Goal: Task Accomplishment & Management: Complete application form

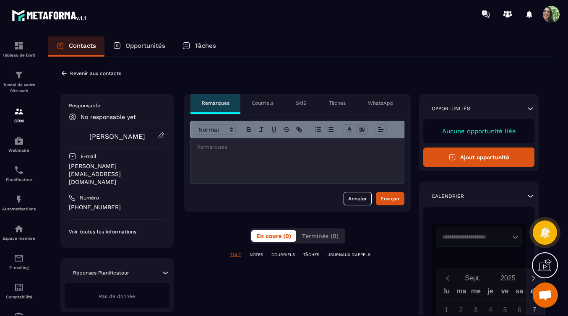
click at [213, 220] on div "**********" at bounding box center [297, 271] width 227 height 355
click at [17, 114] on img at bounding box center [19, 112] width 10 height 10
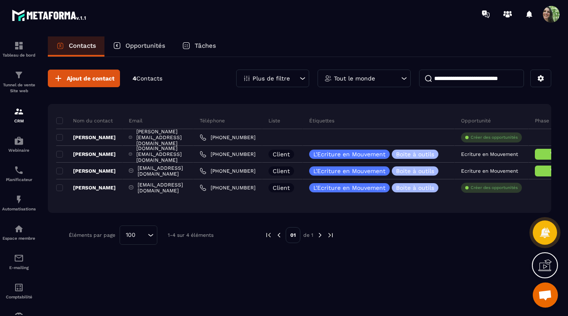
click at [145, 46] on p "Opportunités" at bounding box center [145, 46] width 40 height 8
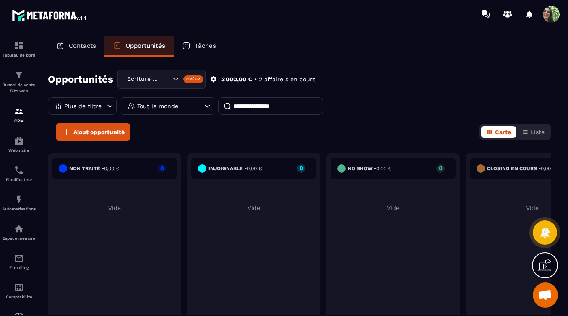
click at [177, 78] on icon "Search for option" at bounding box center [176, 79] width 8 height 8
click at [251, 47] on div "Contacts Opportunités Tâches" at bounding box center [300, 47] width 504 height 20
click at [109, 132] on span "Ajout opportunité" at bounding box center [98, 132] width 51 height 8
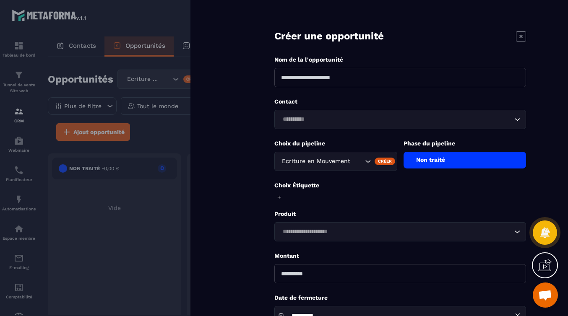
click at [366, 162] on icon "Search for option" at bounding box center [368, 161] width 8 height 8
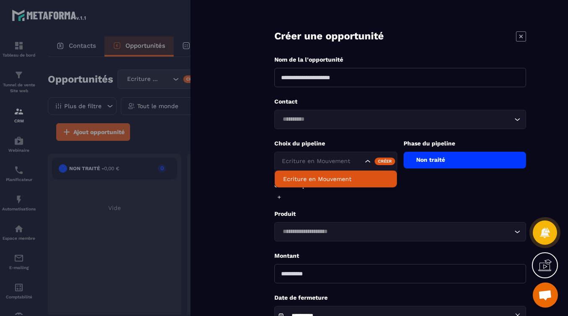
click at [366, 162] on icon "Search for option" at bounding box center [368, 161] width 8 height 8
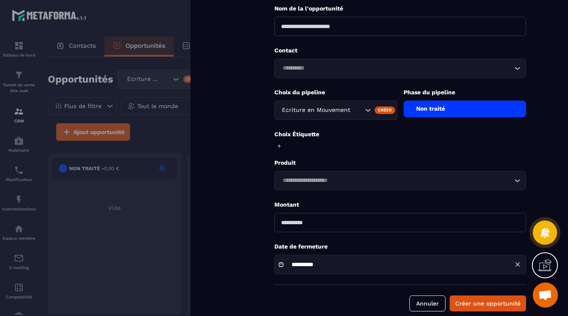
scroll to position [63, 0]
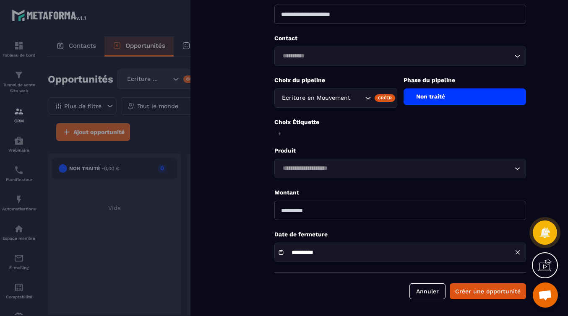
click at [518, 169] on icon "Search for option" at bounding box center [517, 168] width 5 height 3
click at [252, 183] on form "**********" at bounding box center [401, 127] width 336 height 380
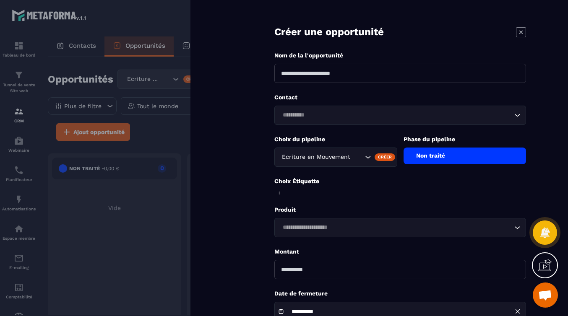
scroll to position [0, 0]
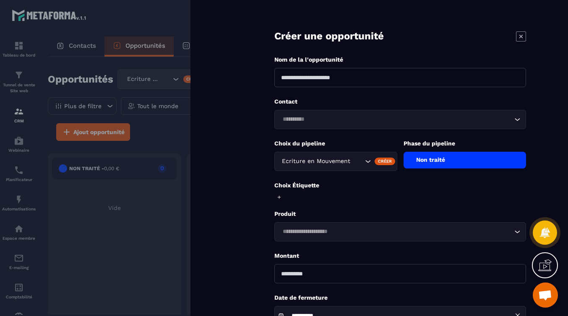
click at [517, 118] on icon "Search for option" at bounding box center [517, 119] width 8 height 8
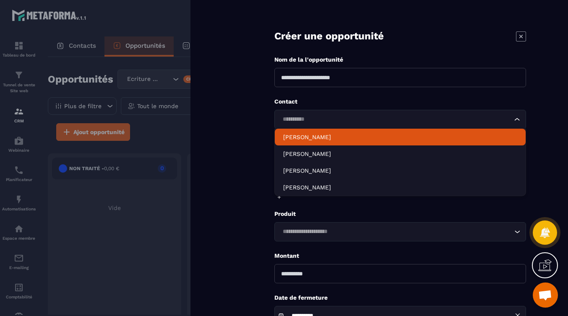
click at [227, 137] on div "**********" at bounding box center [380, 158] width 378 height 316
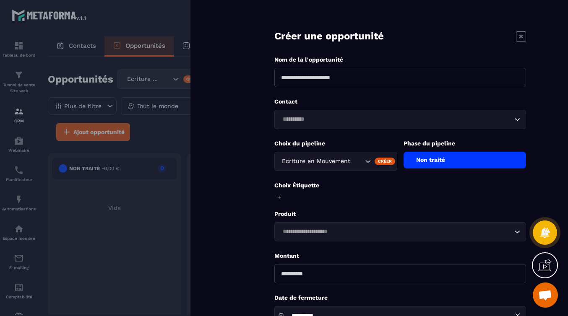
click at [518, 233] on icon "Search for option" at bounding box center [517, 232] width 8 height 8
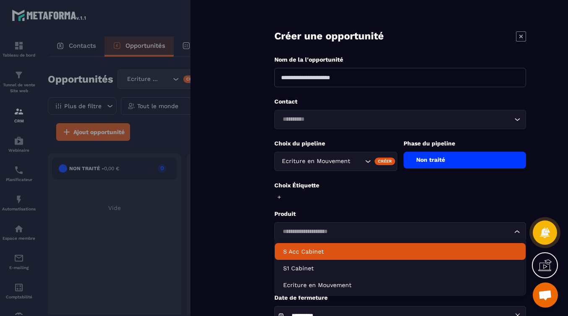
click at [233, 221] on form "**********" at bounding box center [401, 190] width 336 height 380
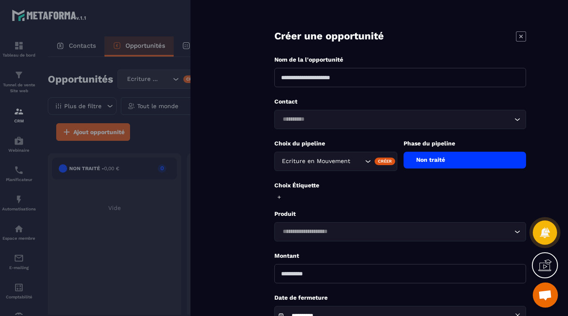
click at [522, 35] on icon at bounding box center [521, 36] width 10 height 10
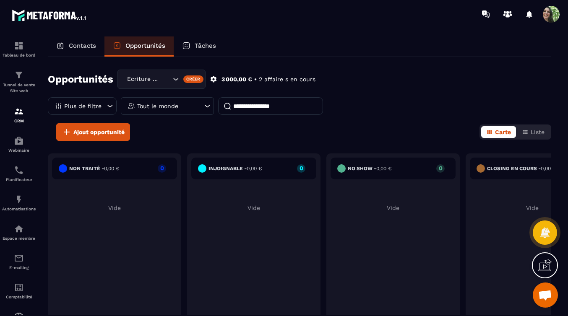
click at [377, 97] on div "Opportunités Ecriture en Mouvement Créer 3 000,00 € • 2 affaire s en cours Plus…" at bounding box center [300, 97] width 504 height 54
click at [22, 234] on div "Espace membre" at bounding box center [19, 232] width 34 height 17
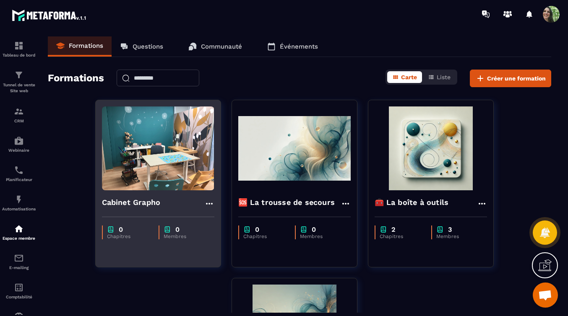
click at [211, 202] on icon at bounding box center [209, 204] width 10 height 10
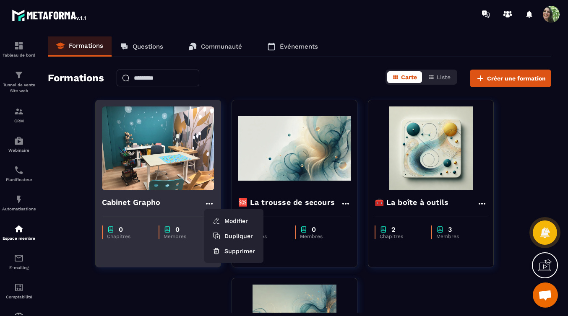
click at [189, 207] on div "Cabinet Grapho Modifier Dupliquer Supprimer" at bounding box center [158, 204] width 112 height 14
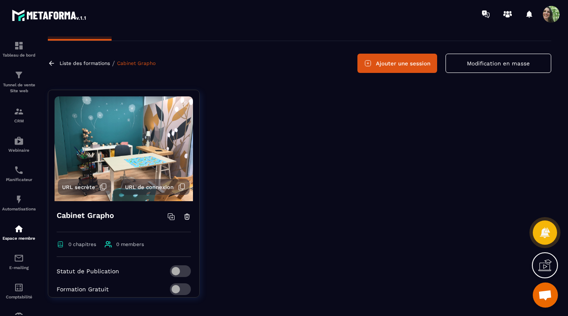
scroll to position [22, 0]
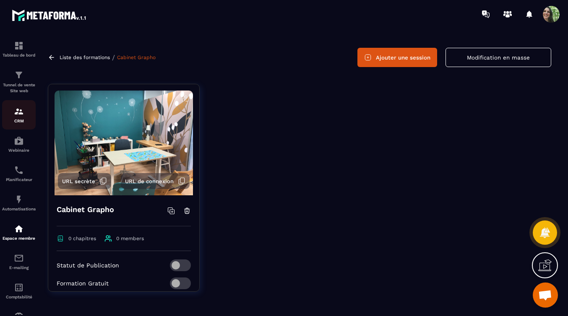
click at [22, 114] on img at bounding box center [19, 112] width 10 height 10
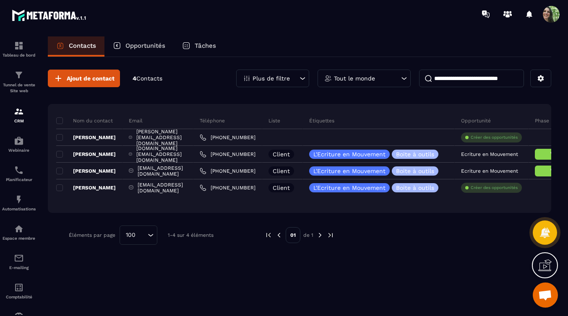
click at [152, 48] on p "Opportunités" at bounding box center [145, 46] width 40 height 8
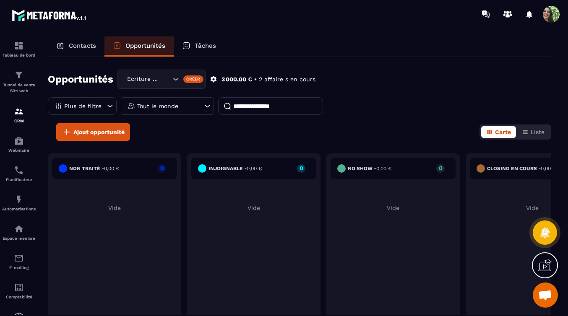
click at [143, 46] on p "Opportunités" at bounding box center [145, 46] width 40 height 8
click at [270, 80] on p "2 affaire s en cours" at bounding box center [287, 80] width 57 height 8
click at [102, 135] on span "Ajout opportunité" at bounding box center [98, 132] width 51 height 8
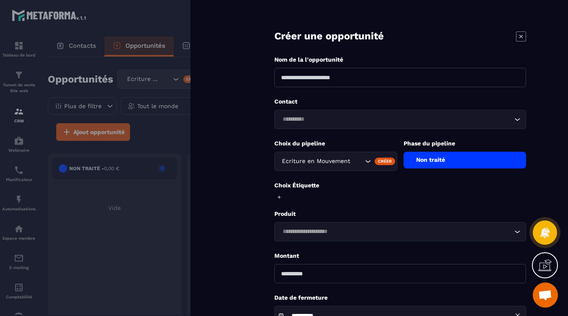
click at [520, 38] on icon at bounding box center [521, 36] width 10 height 10
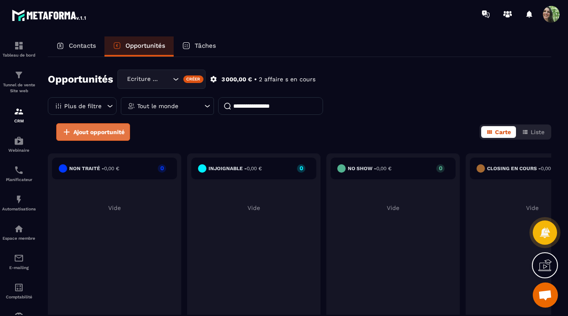
click at [105, 133] on span "Ajout opportunité" at bounding box center [98, 132] width 51 height 8
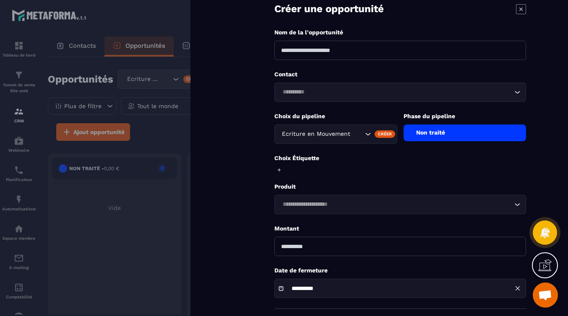
scroll to position [29, 0]
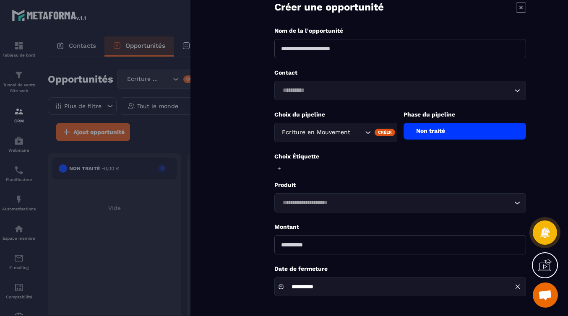
click at [332, 47] on input at bounding box center [400, 48] width 252 height 19
type input "**********"
click at [361, 69] on p "Contact" at bounding box center [400, 73] width 252 height 8
click at [521, 8] on icon at bounding box center [521, 6] width 3 height 3
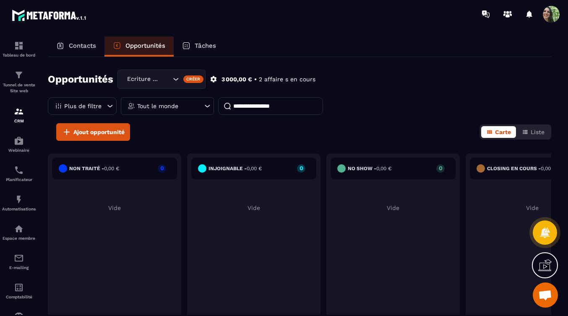
click at [440, 54] on div "Contacts Opportunités Tâches" at bounding box center [300, 47] width 504 height 20
click at [99, 135] on span "Ajout opportunité" at bounding box center [98, 132] width 51 height 8
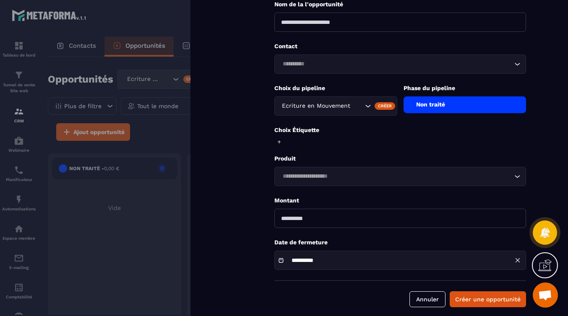
scroll to position [56, 0]
click at [329, 21] on input at bounding box center [400, 21] width 252 height 19
type input "**********"
click at [342, 66] on input "Search for option" at bounding box center [396, 63] width 233 height 9
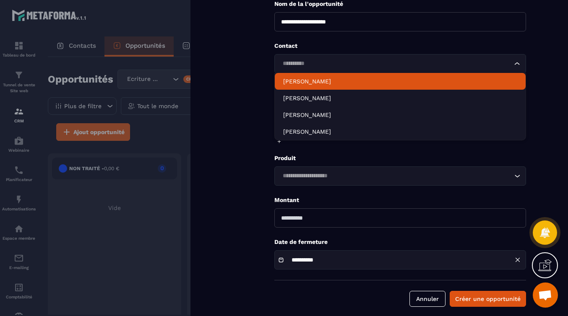
click at [325, 82] on p "[PERSON_NAME]" at bounding box center [400, 81] width 234 height 8
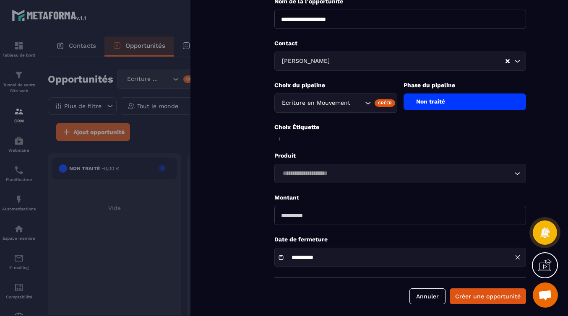
scroll to position [61, 0]
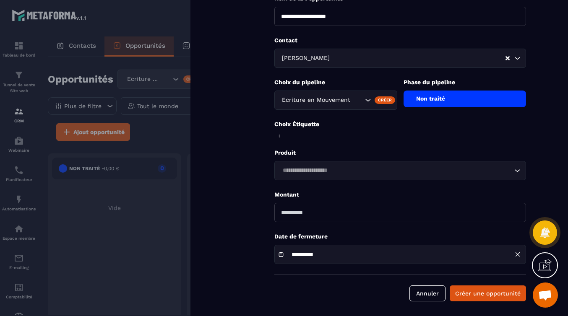
click at [432, 102] on div "Non traité" at bounding box center [465, 99] width 123 height 17
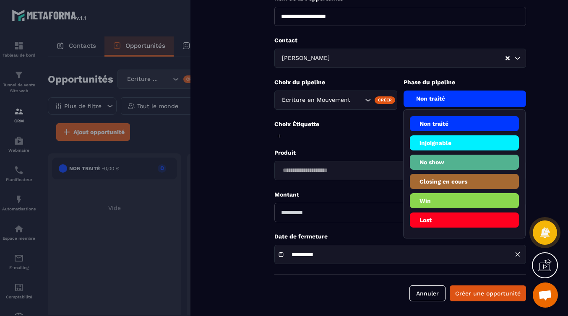
click at [455, 196] on li "Win" at bounding box center [465, 200] width 110 height 15
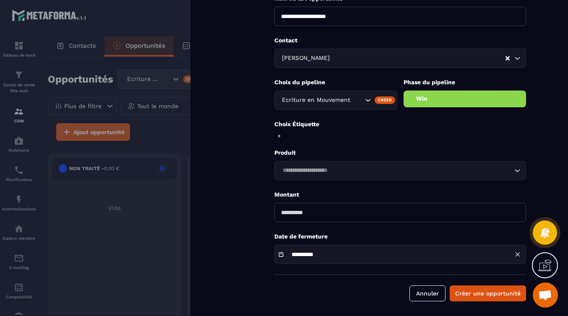
click at [518, 170] on icon "Search for option" at bounding box center [517, 171] width 8 height 8
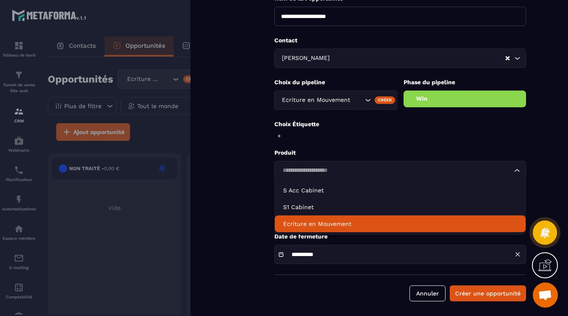
click at [358, 224] on p "Ecriture en Mouvement" at bounding box center [400, 224] width 234 height 8
type input "*******"
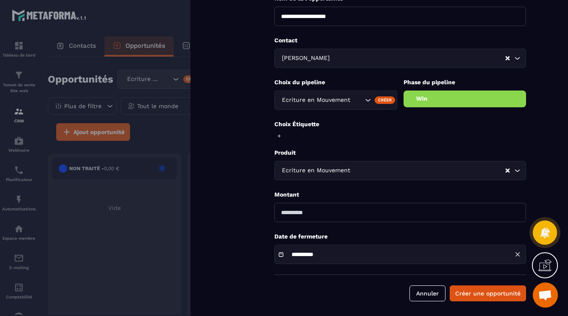
click at [289, 131] on div "Choix Étiquette" at bounding box center [400, 130] width 252 height 20
click at [301, 125] on p "Choix Étiquette" at bounding box center [400, 124] width 252 height 8
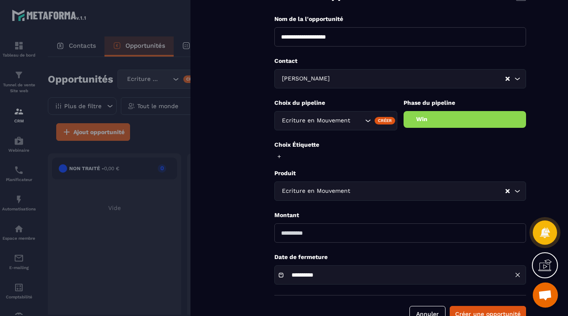
scroll to position [0, 0]
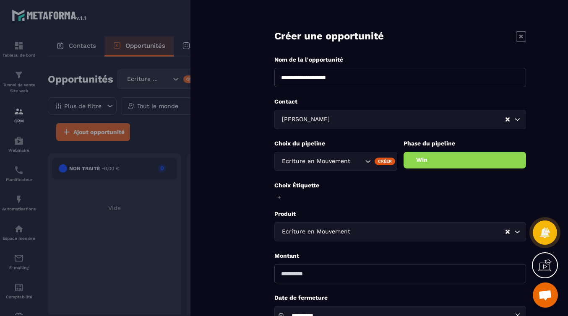
click at [518, 38] on icon at bounding box center [521, 36] width 10 height 10
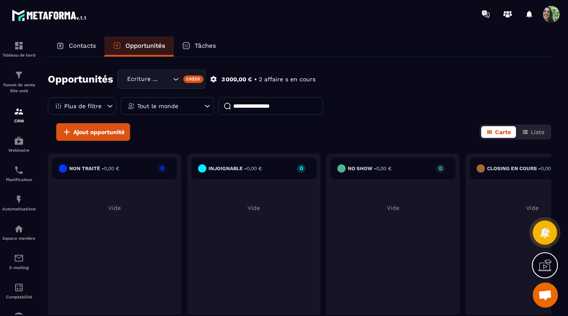
click at [275, 130] on div "Ajout opportunité Carte Liste" at bounding box center [300, 132] width 504 height 18
click at [83, 47] on p "Contacts" at bounding box center [82, 46] width 27 height 8
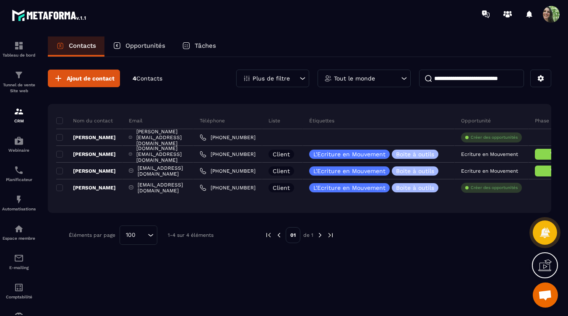
click at [280, 122] on p "Liste" at bounding box center [275, 121] width 12 height 7
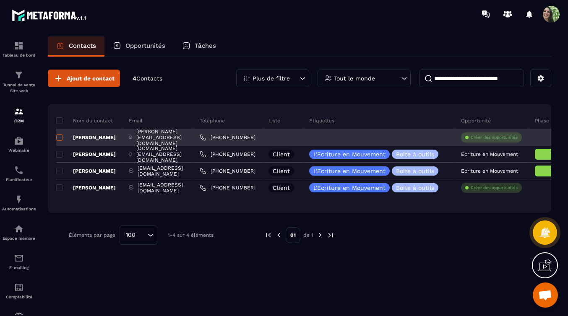
click at [61, 138] on span at bounding box center [59, 137] width 7 height 7
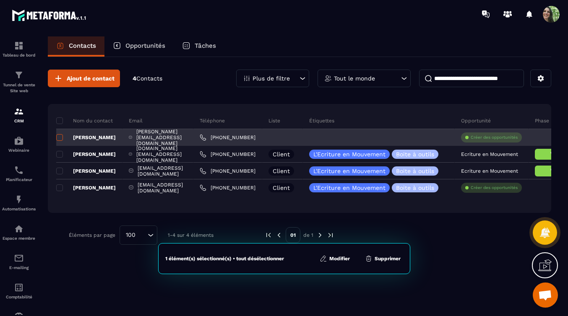
click at [61, 138] on span at bounding box center [59, 137] width 7 height 7
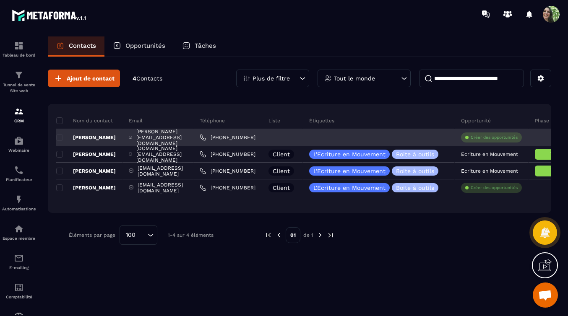
click at [84, 139] on p "[PERSON_NAME]" at bounding box center [86, 137] width 60 height 7
